Goal: Information Seeking & Learning: Learn about a topic

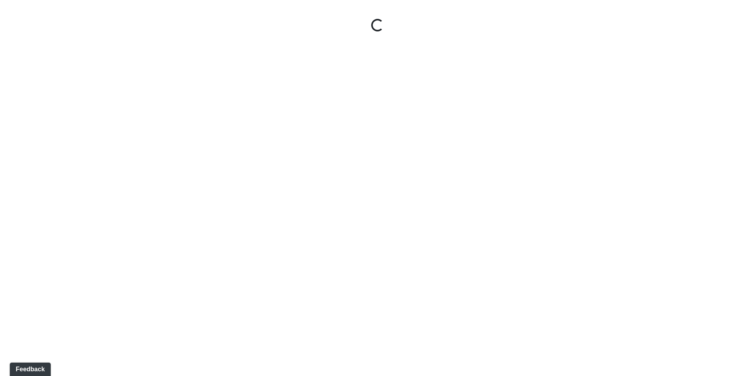
select select "1pWvmvgtA4zGjoQFBUBGri"
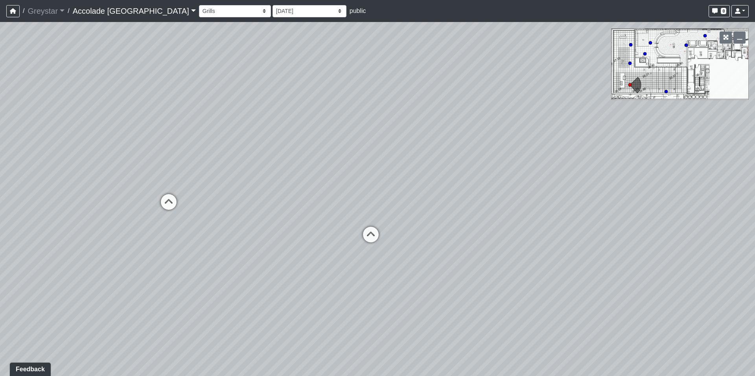
click at [143, 12] on link "Accolade [GEOGRAPHIC_DATA]" at bounding box center [134, 11] width 123 height 16
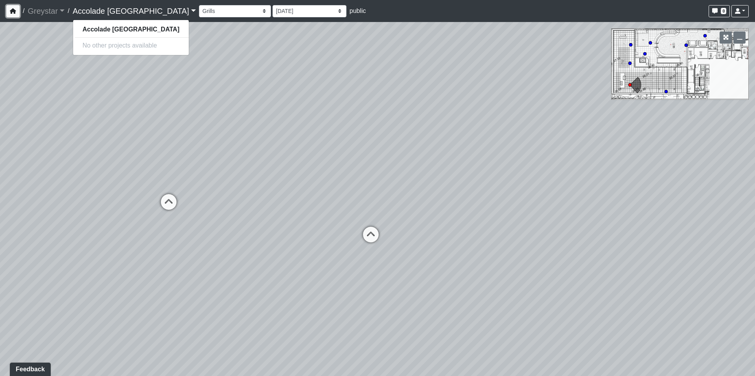
click at [10, 15] on button "button" at bounding box center [12, 11] width 13 height 12
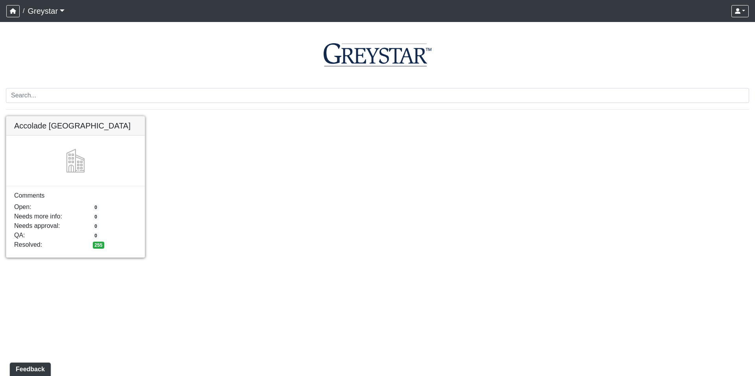
click at [140, 116] on link at bounding box center [75, 116] width 138 height 0
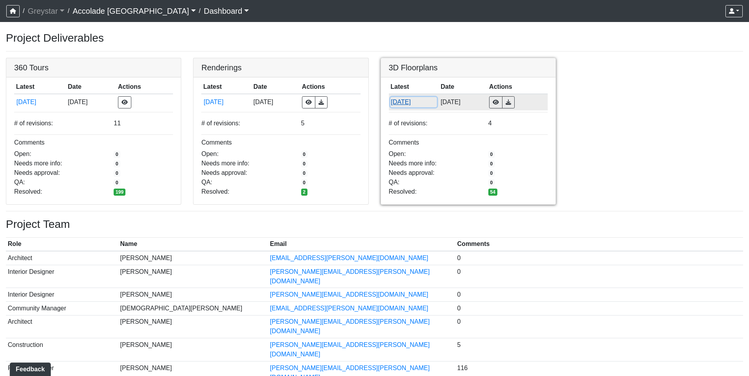
click at [405, 100] on button "[DATE]" at bounding box center [413, 102] width 46 height 10
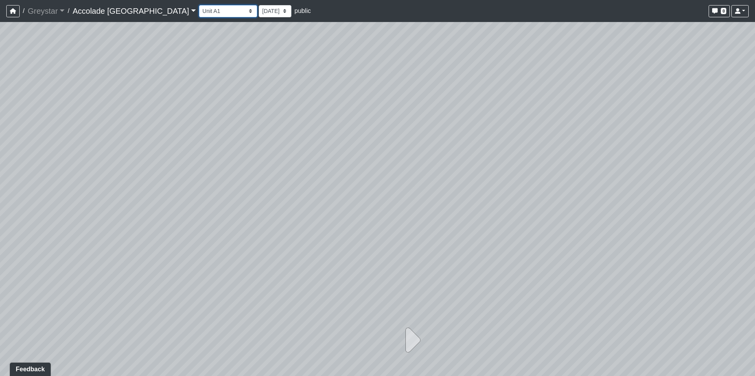
click at [200, 16] on select "Unit A1 Unit A1 Type A Unit A2 Type A Unit B1 Unit B2 Unit B3 Unit B4 Unit B5 U…" at bounding box center [228, 11] width 58 height 12
click at [199, 5] on select "Unit A1 Unit A1 Type A Unit A2 Type A Unit B1 Unit B2 Unit B3 Unit B4 Unit B5 U…" at bounding box center [228, 11] width 58 height 12
click at [199, 12] on select "Unit A1 Unit A1 Type A Unit A2 Type A Unit B1 Unit B2 Unit B3 Unit B4 Unit B5 U…" at bounding box center [228, 11] width 58 height 12
click at [199, 5] on select "Unit A1 Unit A1 Type A Unit A2 Type A Unit B1 Unit B2 Unit B3 Unit B4 Unit B5 U…" at bounding box center [228, 11] width 58 height 12
click at [199, 9] on select "Unit A1 Unit A1 Type A Unit A2 Type A Unit B1 Unit B2 Unit B3 Unit B4 Unit B5 U…" at bounding box center [228, 11] width 58 height 12
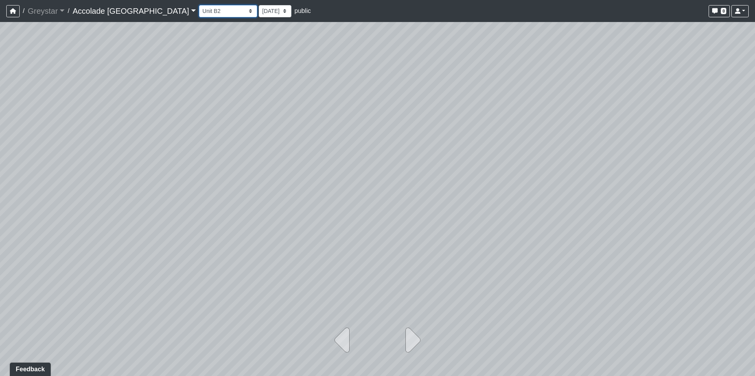
click at [199, 5] on select "Unit A1 Unit A1 Type A Unit A2 Type A Unit B1 Unit B2 Unit B3 Unit B4 Unit B5 U…" at bounding box center [228, 11] width 58 height 12
click at [207, 13] on select "Unit A1 Unit A1 Type A Unit A2 Type A Unit B1 Unit B2 Unit B3 Unit B4 Unit B5 U…" at bounding box center [228, 11] width 58 height 12
click at [199, 5] on select "Unit A1 Unit A1 Type A Unit A2 Type A Unit B1 Unit B2 Unit B3 Unit B4 Unit B5 U…" at bounding box center [228, 11] width 58 height 12
click at [199, 13] on select "Unit A1 Unit A1 Type A Unit A2 Type A Unit B1 Unit B2 Unit B3 Unit B4 Unit B5 U…" at bounding box center [228, 11] width 58 height 12
click at [199, 5] on select "Unit A1 Unit A1 Type A Unit A2 Type A Unit B1 Unit B2 Unit B3 Unit B4 Unit B5 U…" at bounding box center [228, 11] width 58 height 12
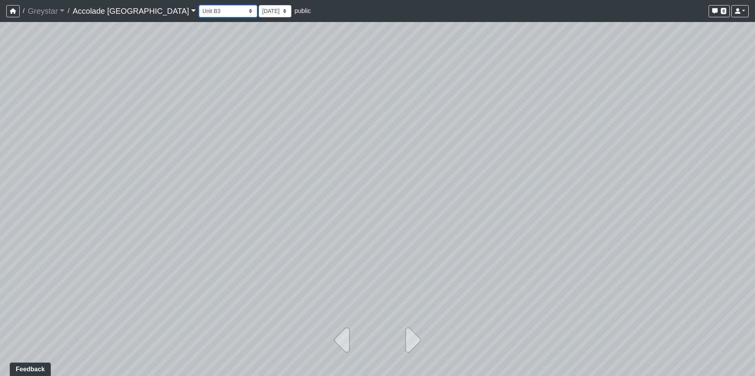
click at [210, 13] on select "Unit A1 Unit A1 Type A Unit A2 Type A Unit B1 Unit B2 Unit B3 Unit B4 Unit B5 U…" at bounding box center [228, 11] width 58 height 12
click at [199, 5] on select "Unit A1 Unit A1 Type A Unit A2 Type A Unit B1 Unit B2 Unit B3 Unit B4 Unit B5 U…" at bounding box center [228, 11] width 58 height 12
select select "6zBjj8JmGVoraYKcxKqCDV"
